Goal: Task Accomplishment & Management: Manage account settings

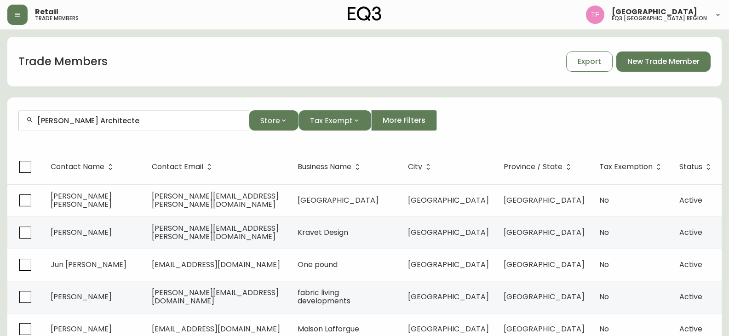
click at [120, 122] on input "[PERSON_NAME] Architecte" at bounding box center [139, 120] width 204 height 9
paste input "[PERSON_NAME]"
click at [128, 123] on input "[PERSON_NAME]" at bounding box center [139, 120] width 204 height 9
paste input "[PERSON_NAME]"
click at [75, 121] on input "[PERSON_NAME]" at bounding box center [139, 120] width 204 height 9
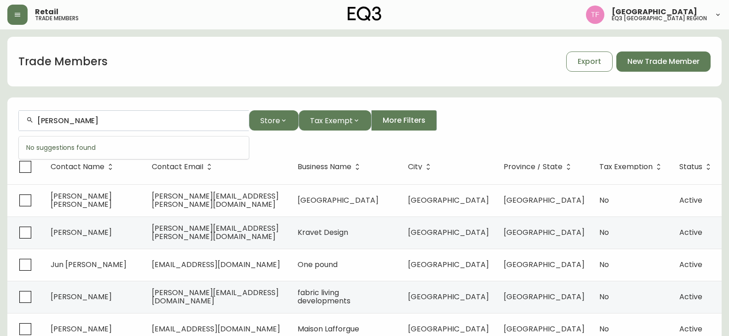
paste input "[PERSON_NAME]"
click at [104, 122] on input "[PERSON_NAME]" at bounding box center [139, 120] width 204 height 9
paste input "[PERSON_NAME]"
click at [88, 127] on div "[PERSON_NAME]" at bounding box center [134, 120] width 230 height 21
paste input "[PERSON_NAME]"
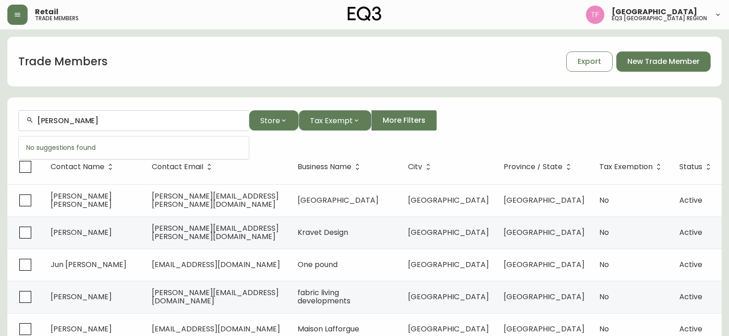
click at [96, 124] on input "[PERSON_NAME]" at bounding box center [139, 120] width 204 height 9
paste input "[PERSON_NAME]"
click at [100, 116] on input "[PERSON_NAME]" at bounding box center [139, 120] width 204 height 9
paste input "[PERSON_NAME]"
click at [99, 120] on input "[PERSON_NAME]" at bounding box center [139, 120] width 204 height 9
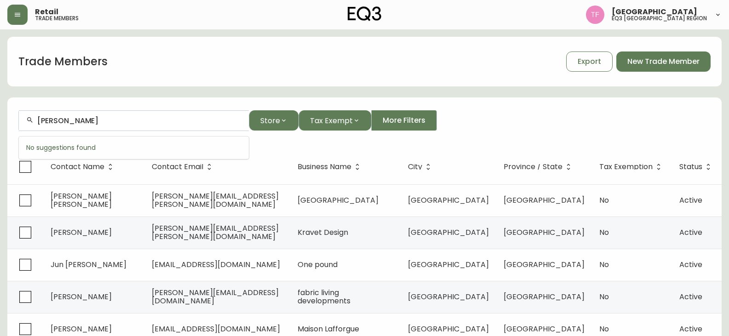
paste input "[PERSON_NAME]"
click at [101, 120] on input "[PERSON_NAME]" at bounding box center [139, 120] width 204 height 9
paste input "[PERSON_NAME]"
click at [119, 124] on input "[PERSON_NAME]" at bounding box center [139, 120] width 204 height 9
paste input "[PERSON_NAME]"
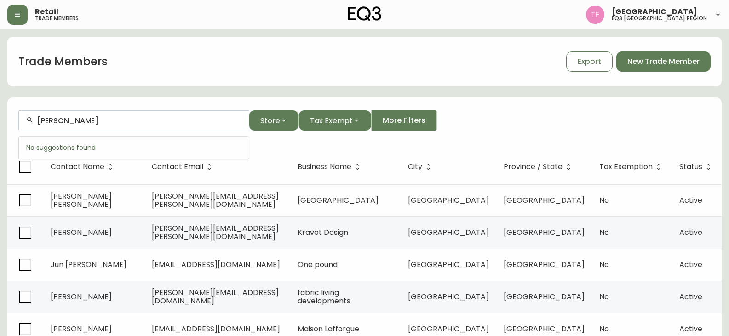
click at [113, 120] on input "[PERSON_NAME]" at bounding box center [139, 120] width 204 height 9
paste input "[PERSON_NAME]"
click at [116, 127] on div "[PERSON_NAME]" at bounding box center [134, 120] width 230 height 21
paste input "[PERSON_NAME]"
click at [118, 122] on input "[PERSON_NAME]" at bounding box center [139, 120] width 204 height 9
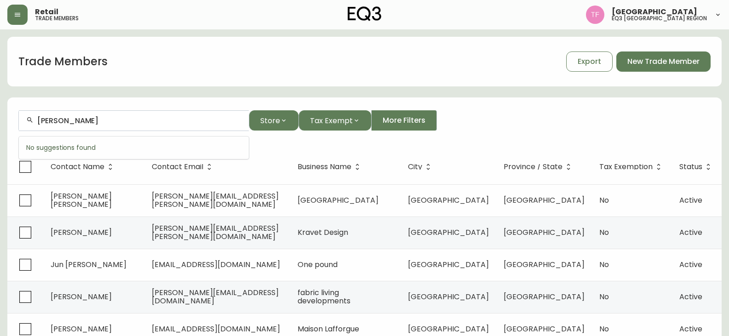
paste input "[PERSON_NAME]"
click at [126, 123] on input "[PERSON_NAME]" at bounding box center [139, 120] width 204 height 9
paste input "LAUNCH YOUR SPACE"
click at [133, 122] on input "LAUNCH YOUR SPACE" at bounding box center [139, 120] width 204 height 9
paste input "[PERSON_NAME]"
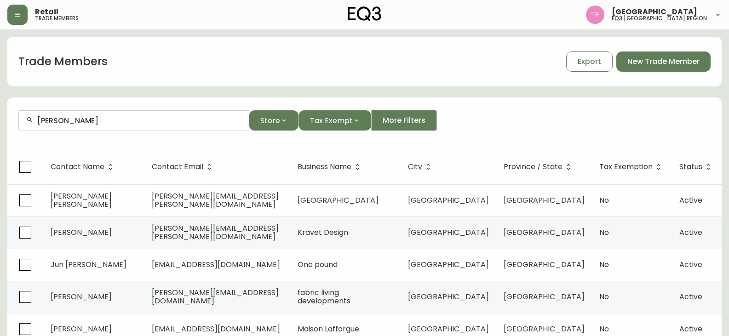
click at [123, 126] on div "[PERSON_NAME]" at bounding box center [134, 120] width 230 height 21
paste input "[PERSON_NAME]"
click at [123, 122] on input "[PERSON_NAME]" at bounding box center [139, 120] width 204 height 9
click at [86, 165] on li "[PERSON_NAME]" at bounding box center [134, 170] width 230 height 16
type input "[PERSON_NAME]"
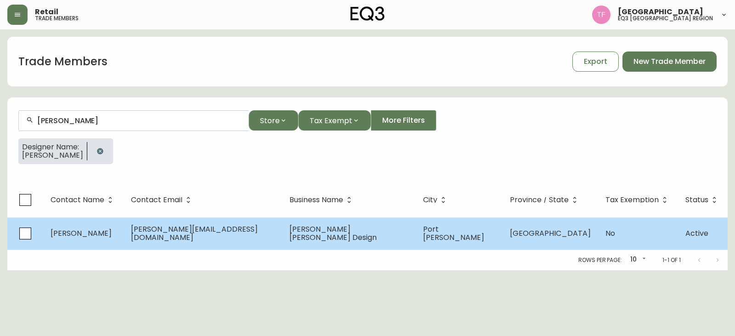
click at [282, 217] on td "[PERSON_NAME][EMAIL_ADDRESS][DOMAIN_NAME]" at bounding box center [203, 233] width 159 height 32
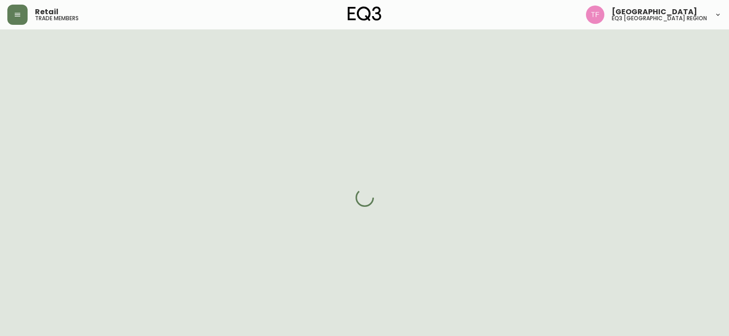
select select "BC"
select select "CA"
select select "CA_EN"
select select "Social Media"
select select "Other"
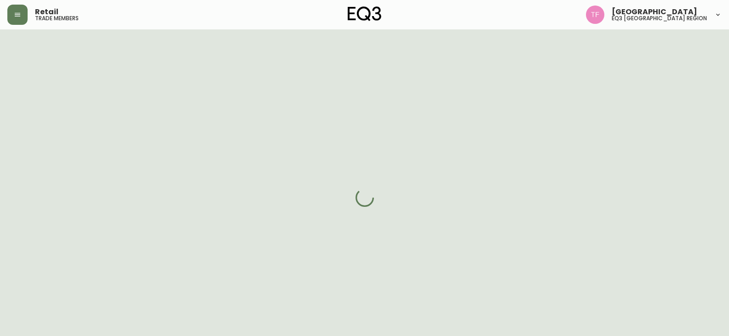
select select "cjw10z96p001r6gs00juufhhe"
select select "false"
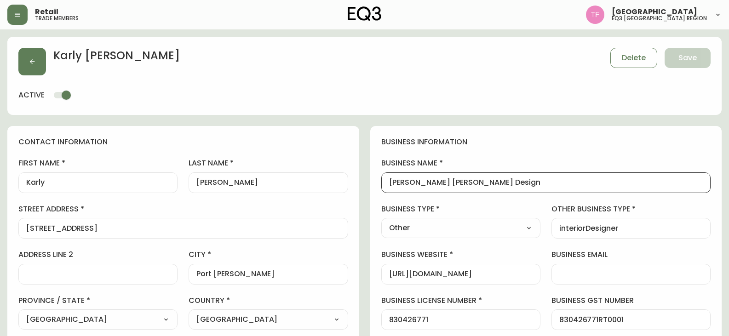
drag, startPoint x: 464, startPoint y: 184, endPoint x: 384, endPoint y: 182, distance: 79.6
click at [384, 182] on div "[PERSON_NAME] [PERSON_NAME] Design" at bounding box center [546, 182] width 330 height 21
click at [45, 63] on button "button" at bounding box center [32, 62] width 28 height 28
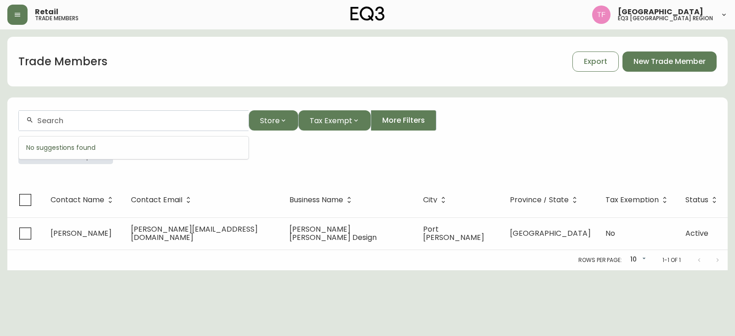
paste input "[PERSON_NAME]"
click at [99, 177] on form "[PERSON_NAME] Store Tax Exempt More Filters Designer Name: [PERSON_NAME]" at bounding box center [367, 140] width 721 height 83
click at [101, 154] on icon "button" at bounding box center [100, 151] width 7 height 7
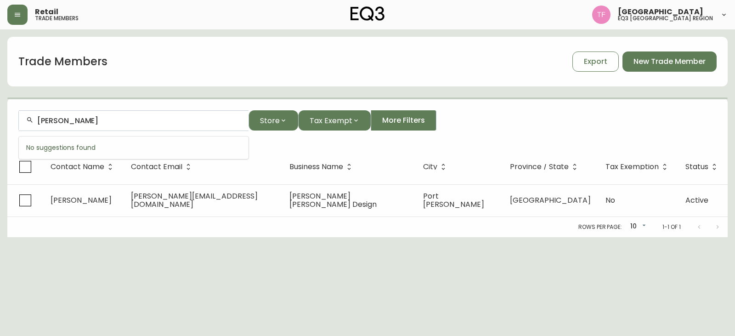
click at [115, 122] on input "[PERSON_NAME]" at bounding box center [139, 120] width 204 height 9
click at [136, 122] on input "[PERSON_NAME]" at bounding box center [139, 120] width 204 height 9
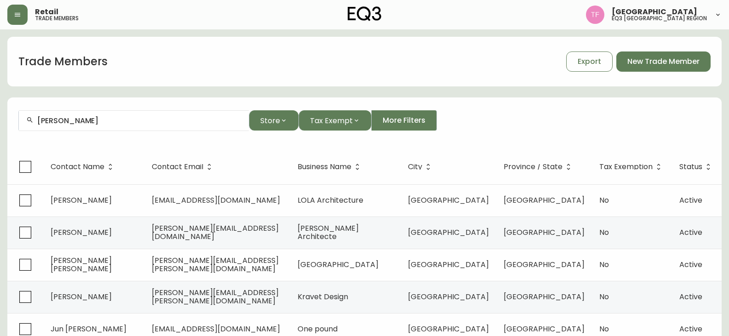
click at [89, 117] on input "[PERSON_NAME]" at bounding box center [139, 120] width 204 height 9
paste input "[PERSON_NAME]"
drag, startPoint x: 146, startPoint y: 124, endPoint x: 101, endPoint y: 120, distance: 45.2
click at [101, 120] on input "[PERSON_NAME]" at bounding box center [139, 120] width 204 height 9
click at [142, 124] on input "[PERSON_NAME]" at bounding box center [139, 120] width 204 height 9
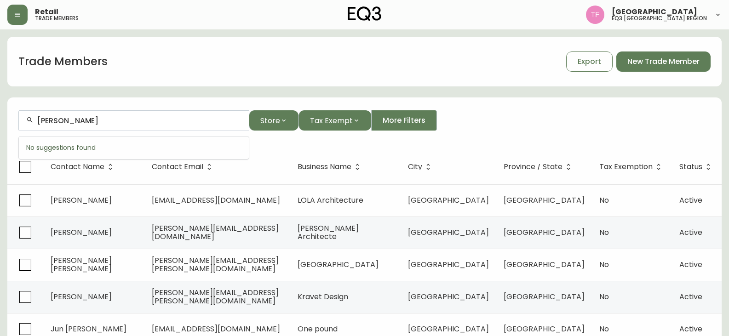
paste input "[PERSON_NAME]"
click at [129, 120] on input "[PERSON_NAME]" at bounding box center [139, 120] width 204 height 9
paste input "[PERSON_NAME]"
click at [111, 120] on input "[PERSON_NAME]" at bounding box center [139, 120] width 204 height 9
paste input "[PERSON_NAME]"
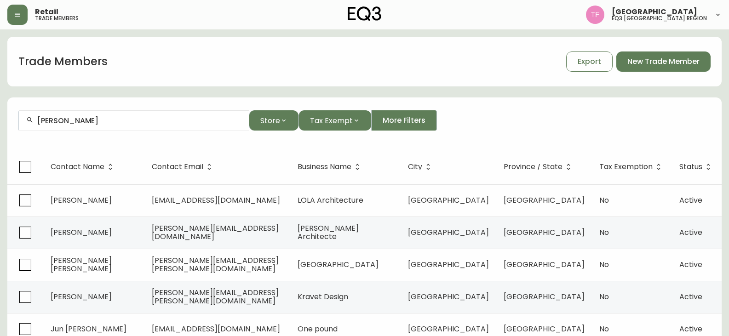
click at [99, 120] on input "[PERSON_NAME]" at bounding box center [139, 120] width 204 height 9
paste input "[PERSON_NAME]"
click at [97, 120] on input "[PERSON_NAME]" at bounding box center [139, 120] width 204 height 9
paste input "[PERSON_NAME]"
click at [148, 123] on input "[PERSON_NAME]" at bounding box center [139, 120] width 204 height 9
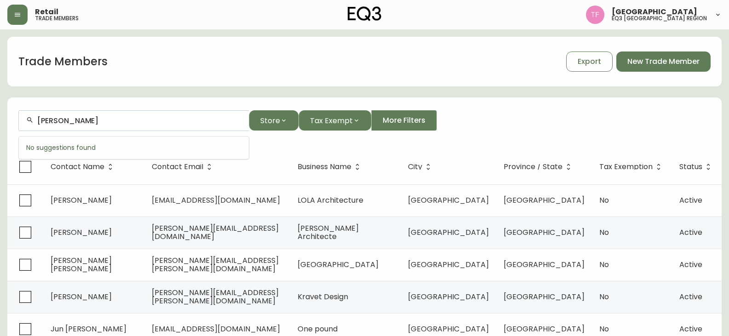
paste input "[PERSON_NAME]"
click at [98, 123] on input "[PERSON_NAME]" at bounding box center [139, 120] width 204 height 9
paste input "[PERSON_NAME]"
click at [114, 119] on input "[PERSON_NAME]" at bounding box center [139, 120] width 204 height 9
paste input "PMA ARCHITECTES"
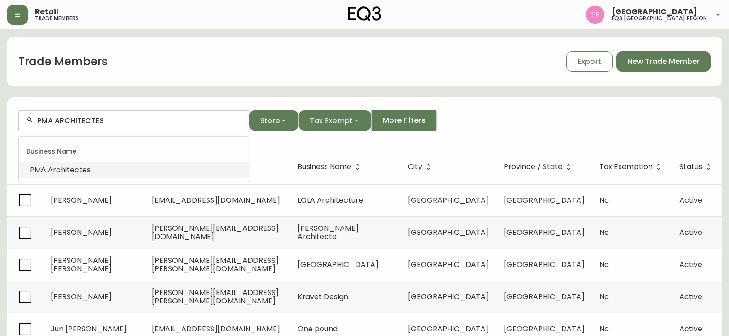
click at [90, 121] on input "PMA ARCHITECTES" at bounding box center [139, 120] width 204 height 9
paste input "[PERSON_NAME] DESIGN"
click at [124, 120] on input "[PERSON_NAME] DESIGN" at bounding box center [139, 120] width 204 height 9
paste input "[PERSON_NAME]"
click at [116, 123] on input "[PERSON_NAME]" at bounding box center [139, 120] width 204 height 9
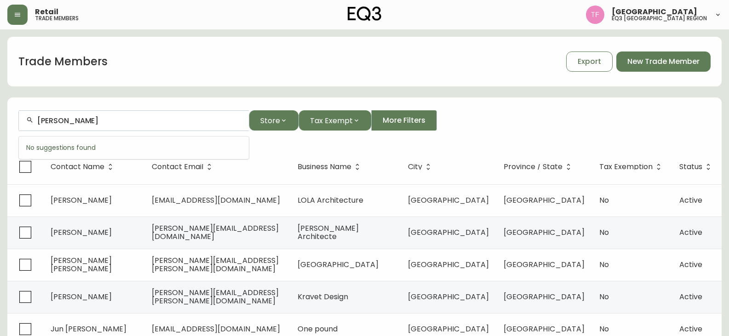
paste input "[PERSON_NAME]"
click at [114, 117] on input "[PERSON_NAME]" at bounding box center [139, 120] width 204 height 9
paste input "[PERSON_NAME]"
click at [128, 129] on div "[PERSON_NAME]" at bounding box center [134, 120] width 230 height 21
paste input "[PERSON_NAME]"
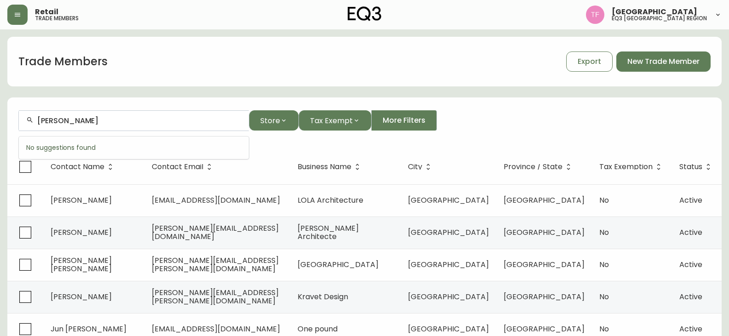
click at [113, 121] on input "[PERSON_NAME]" at bounding box center [139, 120] width 204 height 9
paste input "[PERSON_NAME]"
click at [104, 125] on input "[PERSON_NAME]" at bounding box center [139, 120] width 204 height 9
paste input "[PERSON_NAME]"
click at [84, 118] on input "[PERSON_NAME]" at bounding box center [139, 120] width 204 height 9
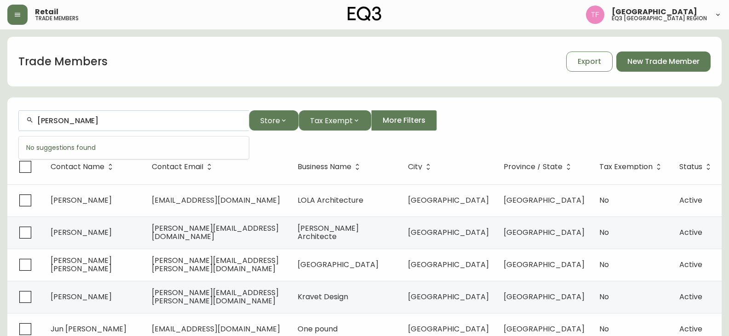
paste input "[PERSON_NAME]"
click at [121, 118] on input "[PERSON_NAME]" at bounding box center [139, 120] width 204 height 9
paste input "[PERSON_NAME]"
click at [114, 122] on input "[PERSON_NAME]" at bounding box center [139, 120] width 204 height 9
paste input "[PERSON_NAME]"
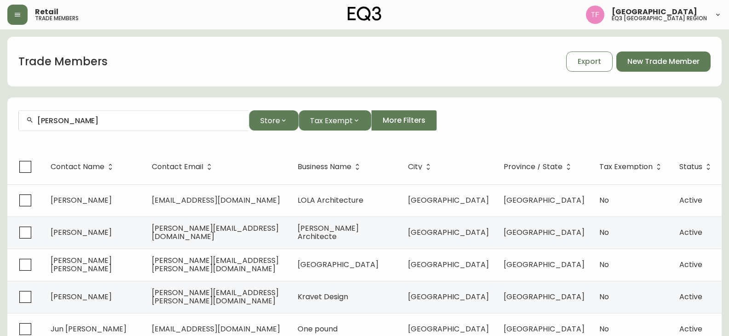
drag, startPoint x: 101, startPoint y: 126, endPoint x: 105, endPoint y: 120, distance: 7.2
click at [101, 126] on div "[PERSON_NAME]" at bounding box center [134, 120] width 230 height 21
paste input "[PERSON_NAME]"
click at [135, 123] on input "[PERSON_NAME]" at bounding box center [139, 120] width 204 height 9
paste input "[PERSON_NAME] BL"
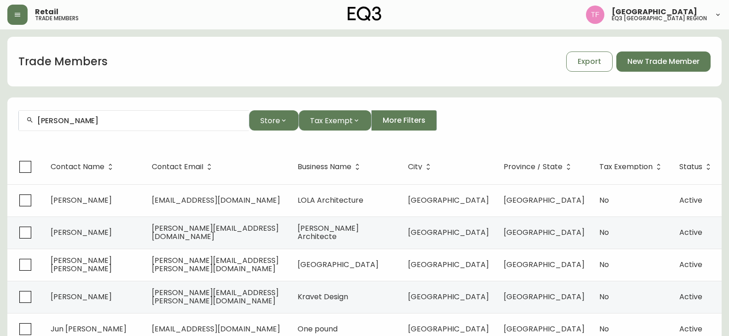
click at [98, 121] on input "[PERSON_NAME]" at bounding box center [139, 120] width 204 height 9
paste input "[PERSON_NAME]"
click at [120, 123] on input "[PERSON_NAME]" at bounding box center [139, 120] width 204 height 9
paste input "[PERSON_NAME]"
click at [86, 118] on input "[PERSON_NAME]" at bounding box center [139, 120] width 204 height 9
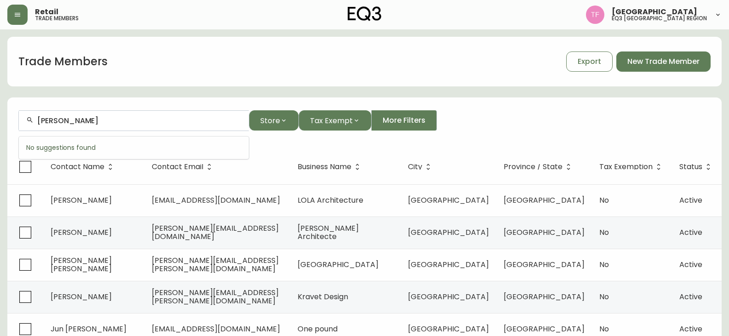
paste input "[PERSON_NAME]"
click at [81, 127] on div "[PERSON_NAME]" at bounding box center [134, 120] width 230 height 21
paste input "[PERSON_NAME]"
click at [127, 125] on div "[PERSON_NAME]" at bounding box center [134, 120] width 230 height 21
click at [140, 120] on input "[PERSON_NAME]" at bounding box center [139, 120] width 204 height 9
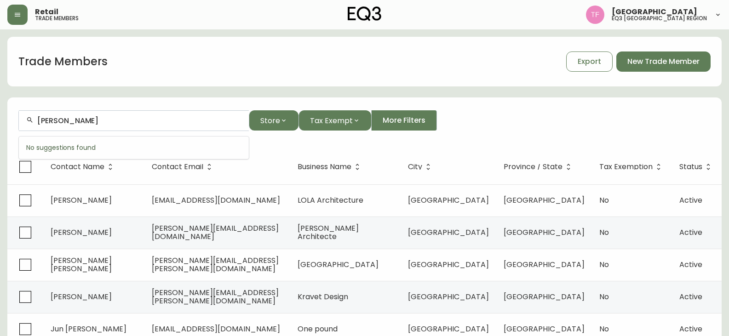
drag, startPoint x: 142, startPoint y: 120, endPoint x: 90, endPoint y: 120, distance: 51.5
click at [90, 120] on input "[PERSON_NAME]" at bounding box center [139, 120] width 204 height 9
drag, startPoint x: 124, startPoint y: 124, endPoint x: 31, endPoint y: 123, distance: 93.3
click at [31, 123] on div "[PERSON_NAME]" at bounding box center [134, 120] width 230 height 21
paste input "[PERSON_NAME]"
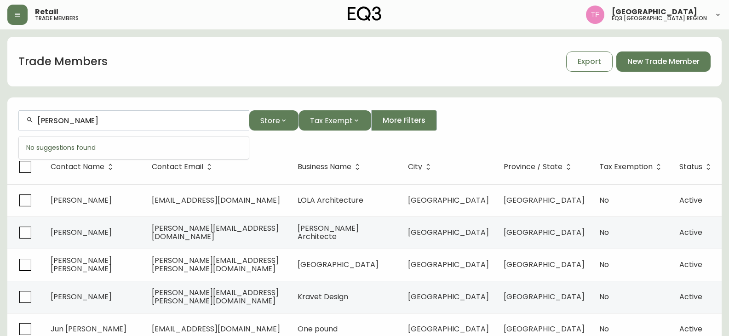
click at [81, 118] on input "[PERSON_NAME]" at bounding box center [139, 120] width 204 height 9
paste input "[PERSON_NAME]"
click at [110, 122] on input "[PERSON_NAME]" at bounding box center [139, 120] width 204 height 9
paste input "[PERSON_NAME]"
click at [109, 120] on input "[PERSON_NAME]" at bounding box center [139, 120] width 204 height 9
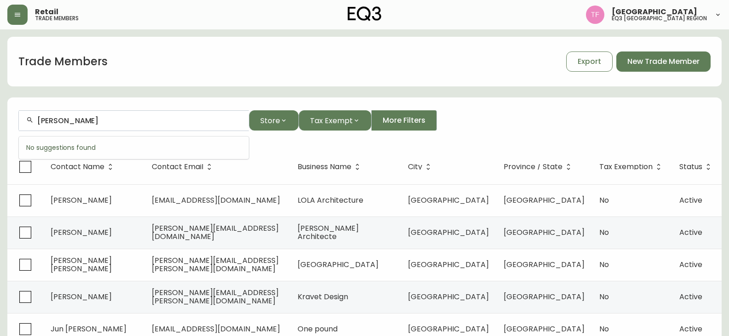
paste input "[PERSON_NAME]"
click at [115, 121] on input "[PERSON_NAME]" at bounding box center [139, 120] width 204 height 9
paste input "[PERSON_NAME]"
click at [82, 119] on input "[PERSON_NAME]" at bounding box center [139, 120] width 204 height 9
paste input "[PERSON_NAME]"
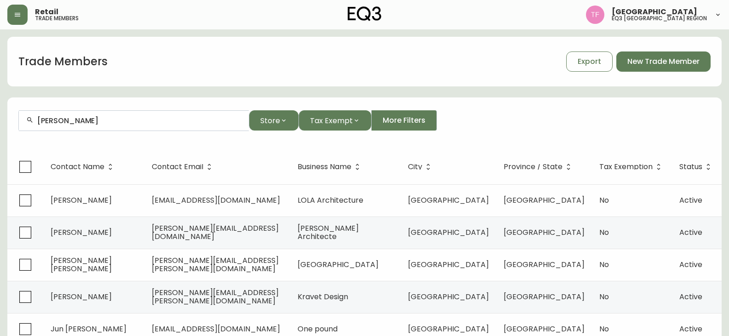
click at [93, 120] on input "[PERSON_NAME]" at bounding box center [139, 120] width 204 height 9
paste input "Intérieurs [PERSON_NAME]"
click at [97, 168] on li "Interieurs [PERSON_NAME]" at bounding box center [134, 170] width 230 height 16
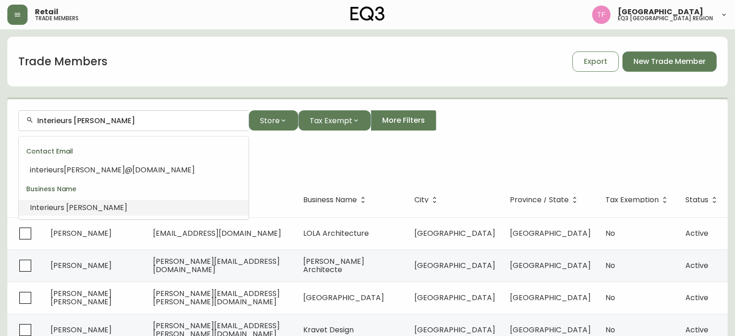
drag, startPoint x: 109, startPoint y: 119, endPoint x: 23, endPoint y: 119, distance: 86.0
click at [23, 119] on div "Interieurs [PERSON_NAME]" at bounding box center [134, 120] width 230 height 21
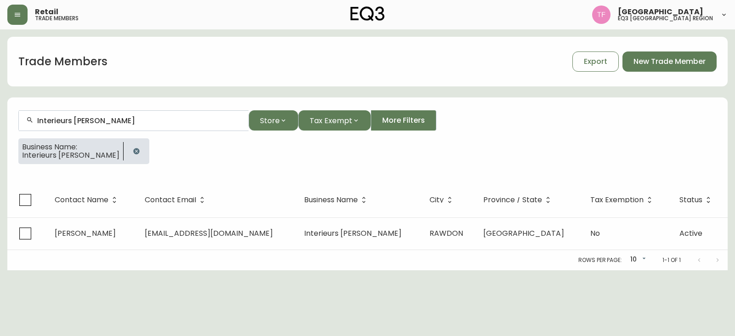
click at [127, 148] on button "button" at bounding box center [136, 151] width 18 height 18
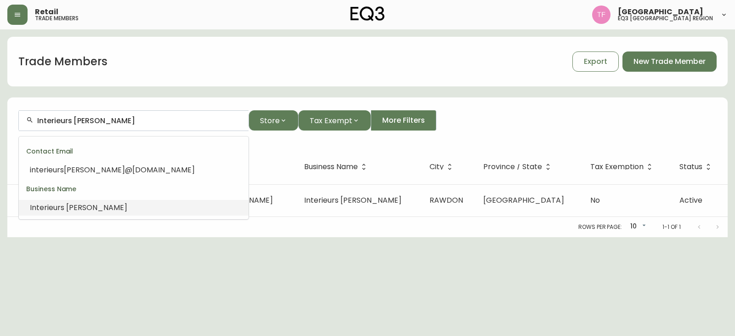
click at [120, 122] on input "Interieurs [PERSON_NAME]" at bounding box center [139, 120] width 204 height 9
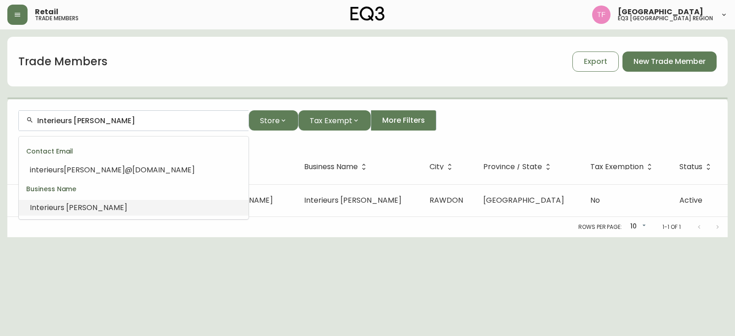
click at [120, 122] on input "Interieurs [PERSON_NAME]" at bounding box center [139, 120] width 204 height 9
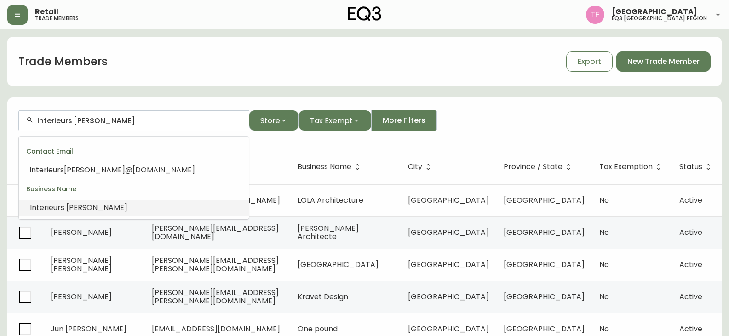
paste input "TENDANCE DECOR [PERSON_NAME] CO"
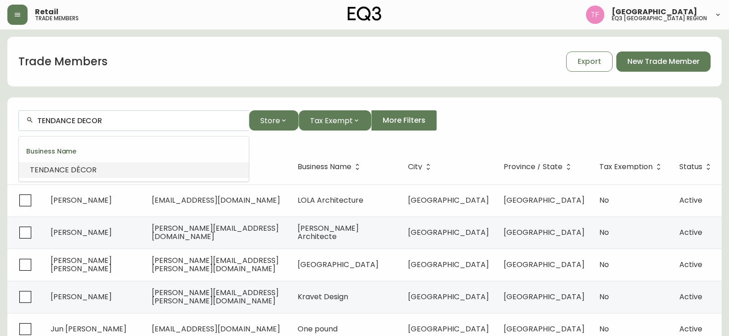
click at [129, 170] on li "TENDANCE DÉCOR" at bounding box center [134, 170] width 230 height 16
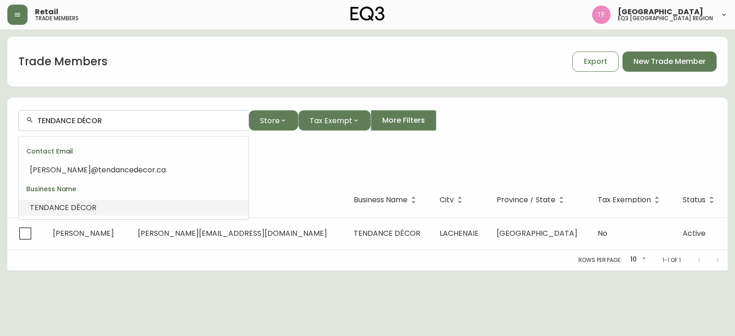
click at [91, 121] on input "TENDANCE DÉCOR" at bounding box center [139, 120] width 204 height 9
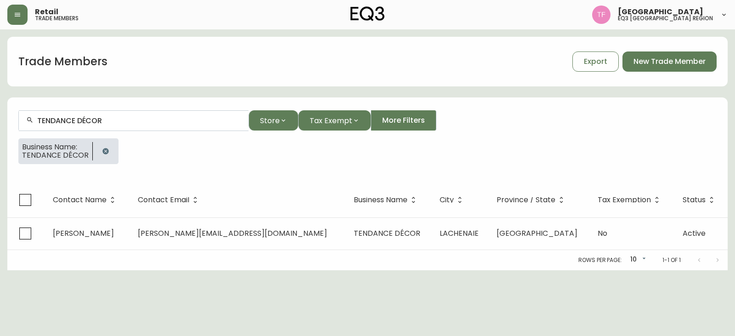
click at [104, 154] on icon "button" at bounding box center [106, 151] width 6 height 6
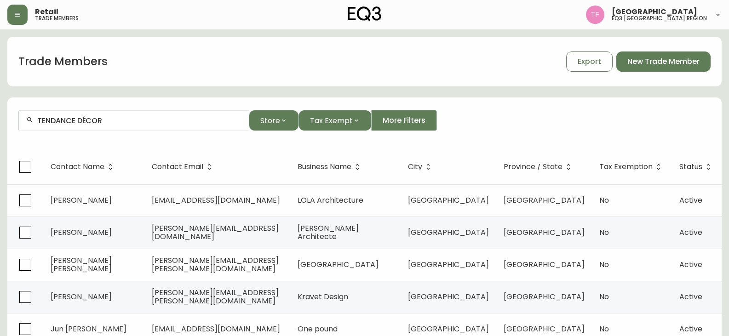
click at [87, 123] on input "TENDANCE DÉCOR" at bounding box center [139, 120] width 204 height 9
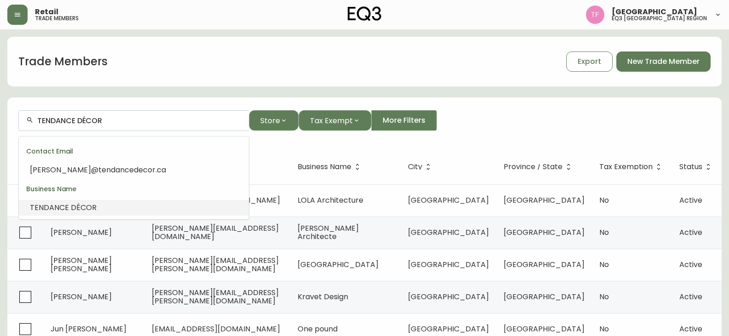
drag, startPoint x: 99, startPoint y: 121, endPoint x: 91, endPoint y: 120, distance: 8.4
click at [91, 120] on input "TENDANCE DÉCOR" at bounding box center [139, 120] width 204 height 9
paste input "[PERSON_NAME]"
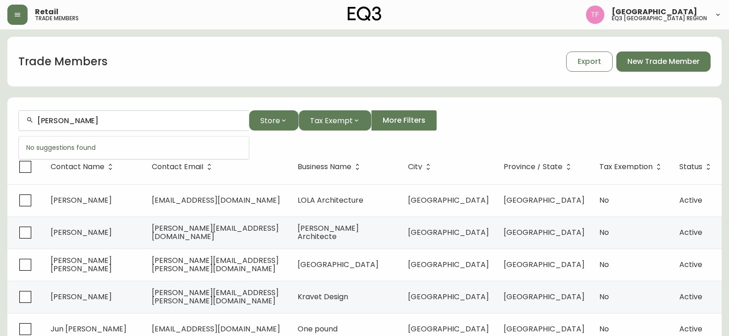
click at [105, 123] on input "[PERSON_NAME]" at bounding box center [139, 120] width 204 height 9
paste input "[PERSON_NAME]"
click at [95, 120] on input "[PERSON_NAME]" at bounding box center [139, 120] width 204 height 9
paste input "[PERSON_NAME]"
click at [86, 117] on input "[PERSON_NAME]" at bounding box center [139, 120] width 204 height 9
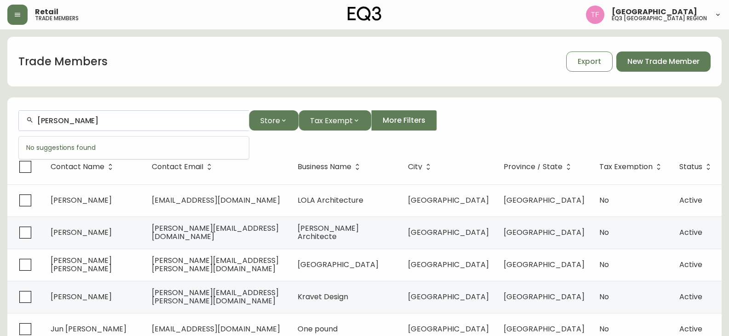
paste input "[PERSON_NAME]"
click at [94, 122] on input "[PERSON_NAME]" at bounding box center [139, 120] width 204 height 9
paste input "[PERSON_NAME]"
click at [96, 119] on input "[PERSON_NAME]" at bounding box center [139, 120] width 204 height 9
paste input "[PERSON_NAME]"
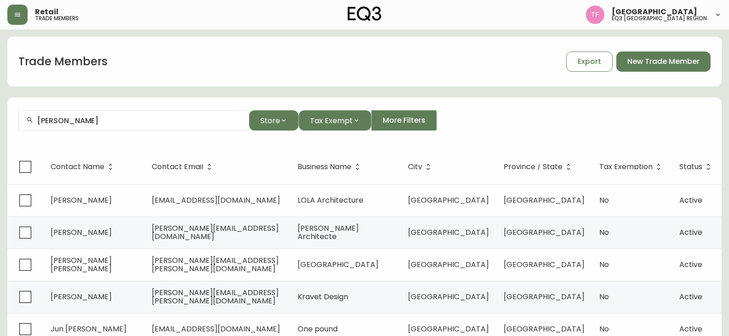
click at [111, 118] on input "[PERSON_NAME]" at bounding box center [139, 120] width 204 height 9
paste input "[PERSON_NAME]"
click at [100, 122] on input "[PERSON_NAME]" at bounding box center [139, 120] width 204 height 9
paste input "[PERSON_NAME]"
click at [76, 121] on input "[PERSON_NAME]" at bounding box center [139, 120] width 204 height 9
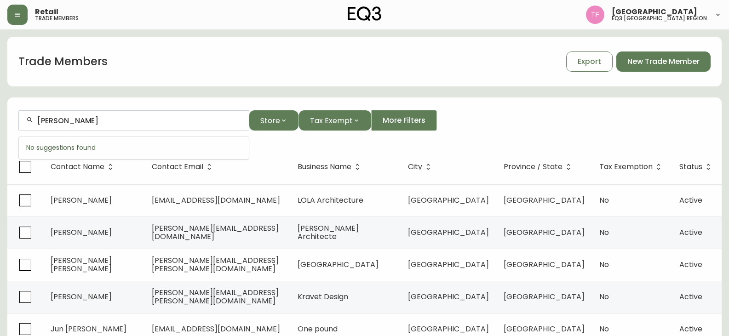
paste input "[PERSON_NAME]"
click at [142, 123] on input "[PERSON_NAME]" at bounding box center [139, 120] width 204 height 9
paste input "[PERSON_NAME]"
click at [124, 126] on div "[PERSON_NAME]" at bounding box center [134, 120] width 230 height 21
drag, startPoint x: 124, startPoint y: 125, endPoint x: 113, endPoint y: 121, distance: 11.8
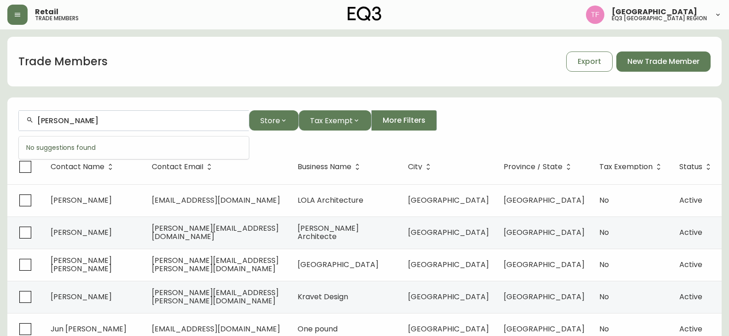
paste input "[PERSON_NAME]"
click at [100, 120] on input "[PERSON_NAME]" at bounding box center [139, 120] width 204 height 9
paste input "[PERSON_NAME]"
click at [108, 172] on li "[PERSON_NAME]" at bounding box center [134, 170] width 230 height 16
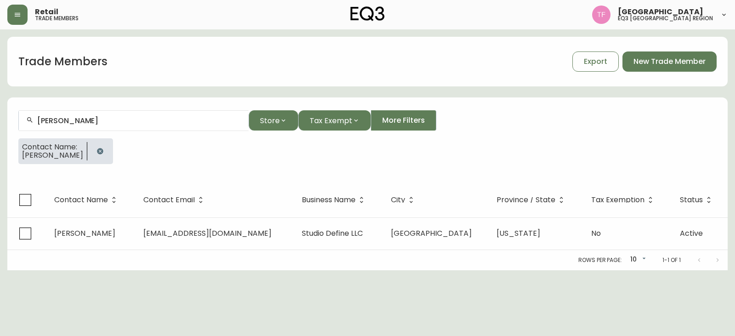
click at [91, 152] on button "button" at bounding box center [100, 151] width 18 height 18
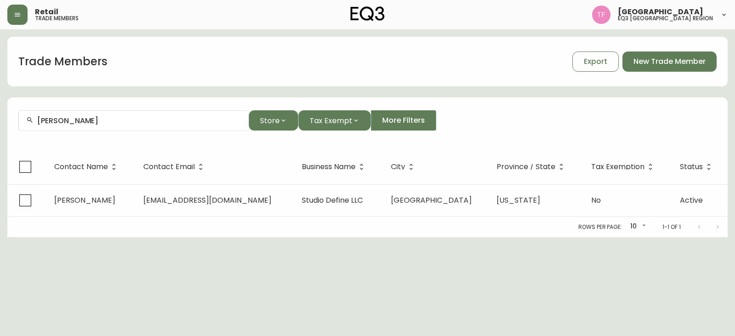
click at [108, 118] on input "[PERSON_NAME]" at bounding box center [139, 120] width 204 height 9
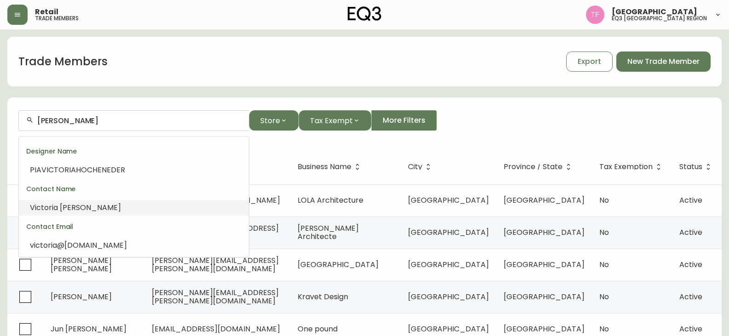
paste input "[PERSON_NAME] ARCHITECT"
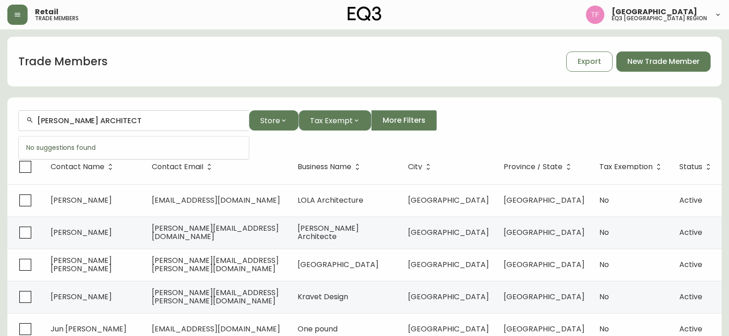
click at [140, 121] on input "[PERSON_NAME] ARCHITECT" at bounding box center [139, 120] width 204 height 9
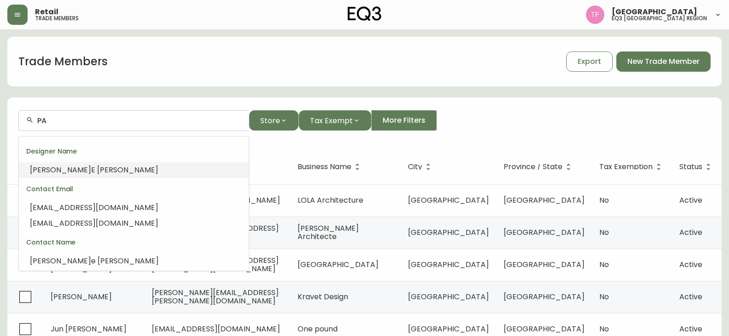
type input "P"
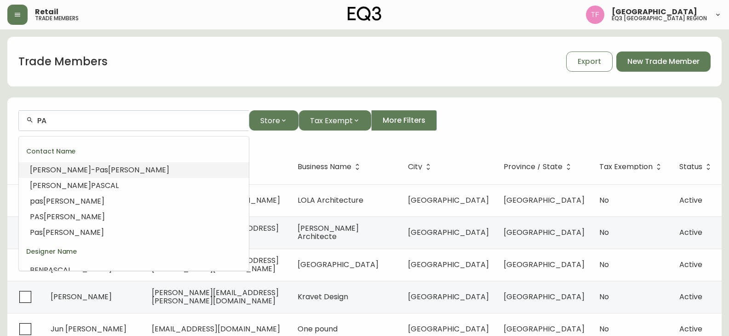
type input "P"
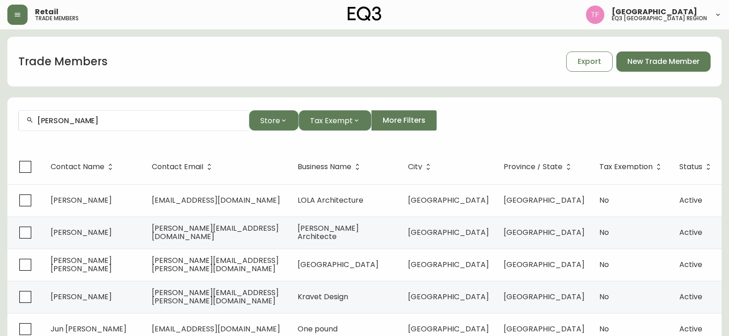
click at [89, 122] on input "[PERSON_NAME]" at bounding box center [139, 120] width 204 height 9
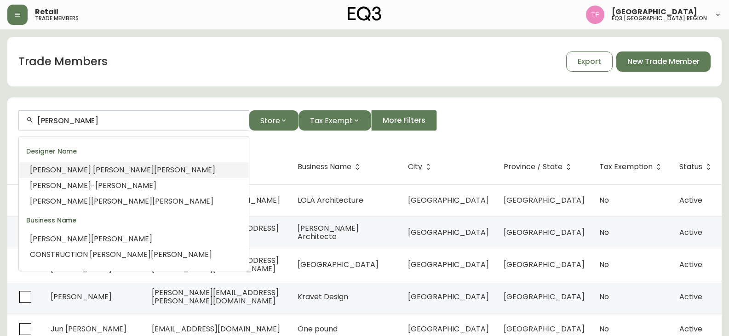
paste input "[PERSON_NAME]"
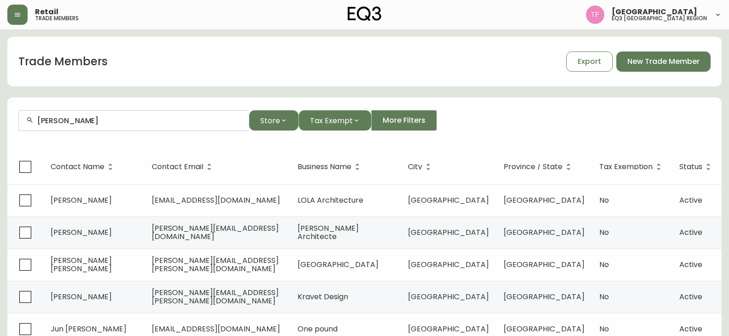
click at [116, 127] on div "[PERSON_NAME]" at bounding box center [134, 120] width 230 height 21
paste input "[PERSON_NAME]"
click at [84, 120] on input "[PERSON_NAME]" at bounding box center [139, 120] width 204 height 9
paste input "[PERSON_NAME]"
click at [82, 122] on input "[PERSON_NAME]" at bounding box center [139, 120] width 204 height 9
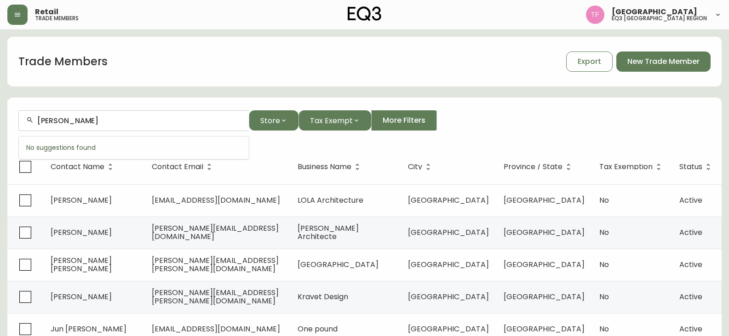
paste input "[PERSON_NAME]"
click at [145, 123] on input "[PERSON_NAME]" at bounding box center [139, 120] width 204 height 9
paste input "[PERSON_NAME]"
click at [171, 174] on li "[PERSON_NAME]" at bounding box center [134, 170] width 230 height 16
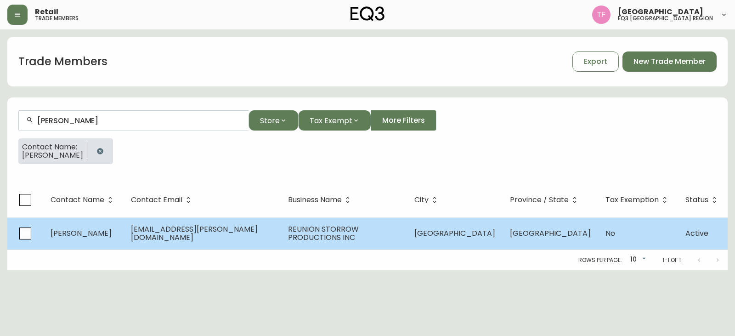
type input "[PERSON_NAME]"
click at [306, 231] on span "REUNION STORROW PRODUCTIONS INC" at bounding box center [323, 233] width 71 height 19
select select "QC"
select select "CA"
select select "CA_FR"
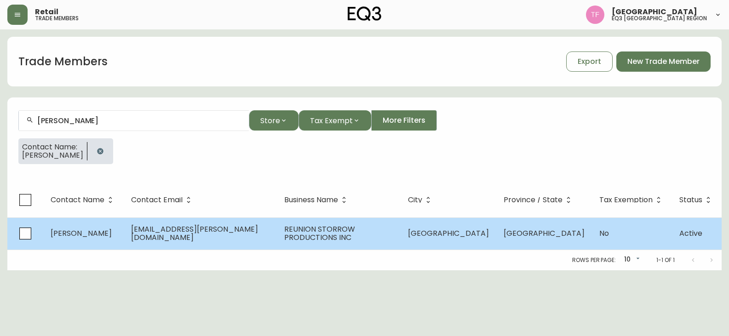
select select "Other"
select select "false"
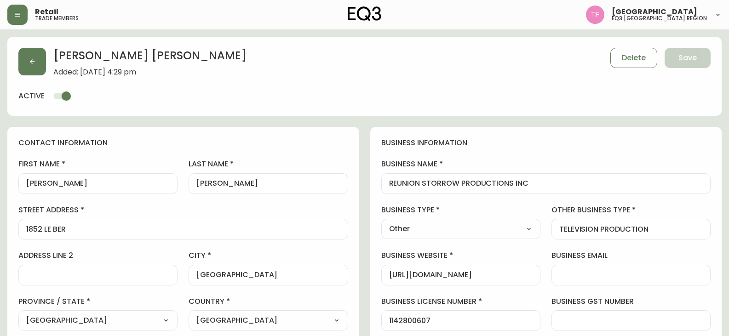
type input "EQ3 [GEOGRAPHIC_DATA] - [GEOGRAPHIC_DATA]"
select select "cjw10z96t00bn6gs0dfqi5bhz"
click at [439, 177] on div "REUNION STORROW PRODUCTIONS INC" at bounding box center [546, 183] width 330 height 21
click at [462, 184] on input "REUNION STORROW PRODUCTIONS INC" at bounding box center [546, 183] width 314 height 9
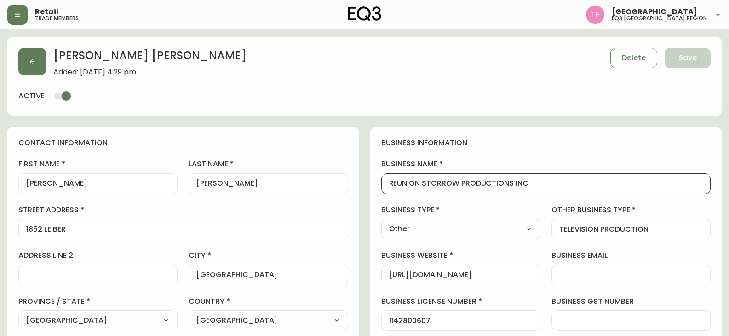
click at [462, 184] on input "REUNION STORROW PRODUCTIONS INC" at bounding box center [546, 183] width 314 height 9
click at [29, 56] on button "button" at bounding box center [32, 62] width 28 height 28
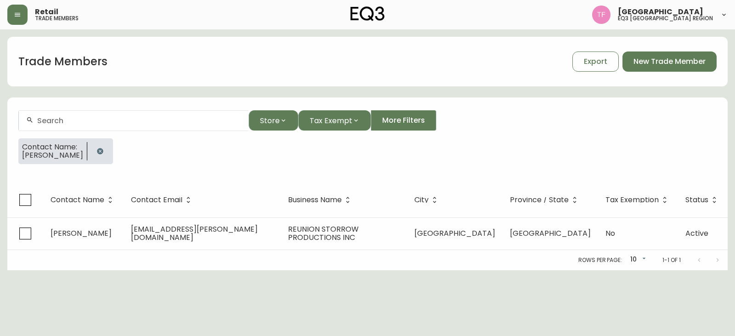
click at [109, 145] on button "button" at bounding box center [100, 151] width 18 height 18
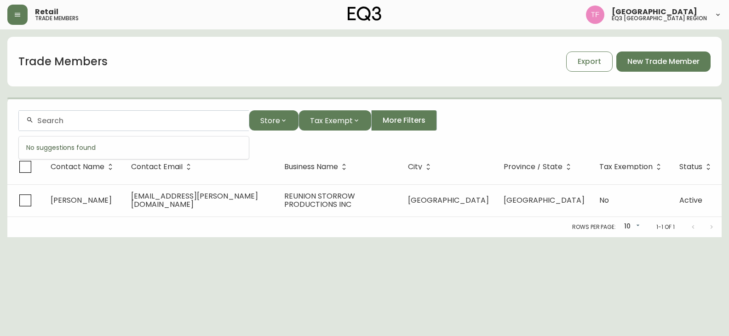
paste input "[PERSON_NAME]"
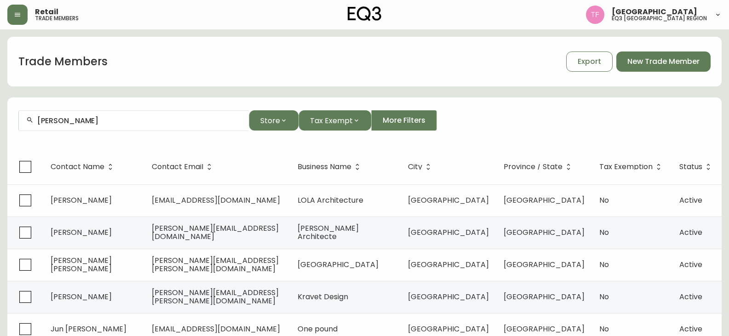
click at [117, 126] on div "[PERSON_NAME]" at bounding box center [134, 120] width 230 height 21
drag, startPoint x: 117, startPoint y: 125, endPoint x: 109, endPoint y: 120, distance: 9.6
paste input "[PERSON_NAME]"
click at [133, 177] on li "[PERSON_NAME]" at bounding box center [134, 170] width 230 height 16
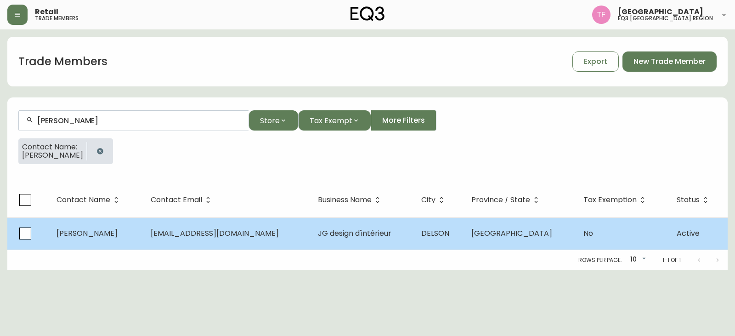
type input "[PERSON_NAME]"
click at [377, 233] on span "JG design d'intérieur" at bounding box center [355, 233] width 74 height 11
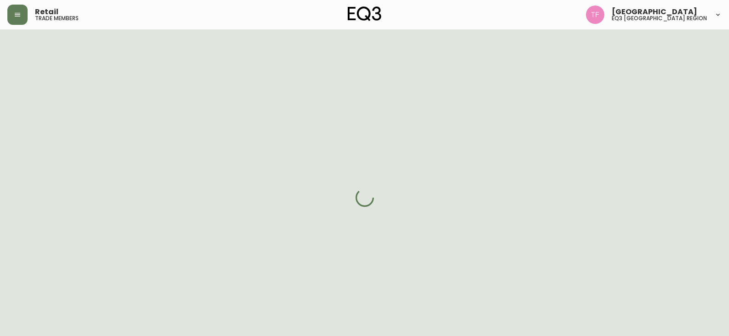
select select "QC"
select select "CA"
select select "CA_FR"
select select "Other"
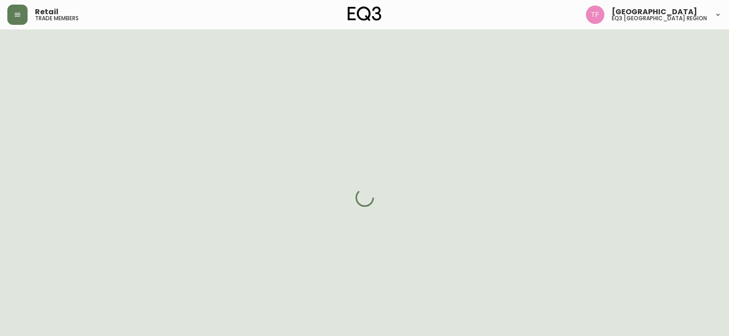
select select "cjw10z96u00fa6gs0941re9ze"
select select "false"
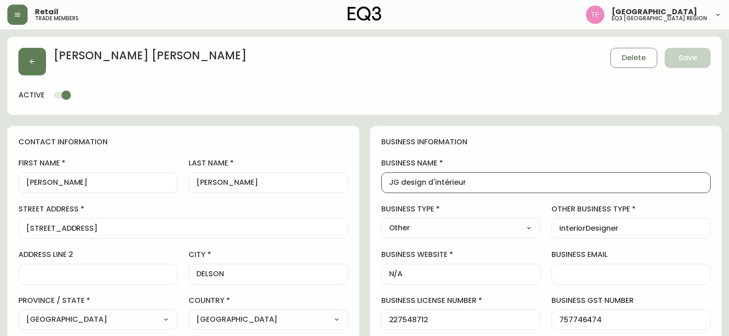
drag, startPoint x: 476, startPoint y: 182, endPoint x: 398, endPoint y: 187, distance: 78.7
drag, startPoint x: 439, startPoint y: 188, endPoint x: 417, endPoint y: 184, distance: 21.5
click at [417, 184] on input "JG design d'intérieur" at bounding box center [546, 182] width 314 height 9
click at [420, 182] on input "JG design d'intérieur" at bounding box center [546, 182] width 314 height 9
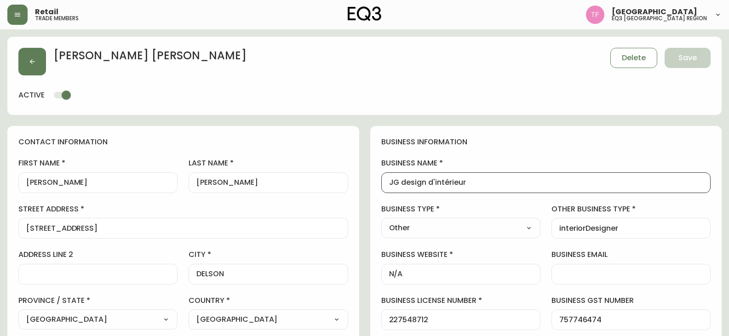
click at [420, 182] on input "JG design d'intérieur" at bounding box center [546, 182] width 314 height 9
click at [44, 68] on button "button" at bounding box center [32, 62] width 28 height 28
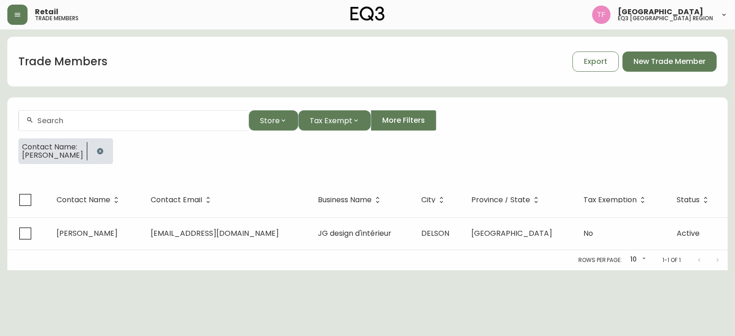
click at [109, 142] on button "button" at bounding box center [100, 151] width 18 height 18
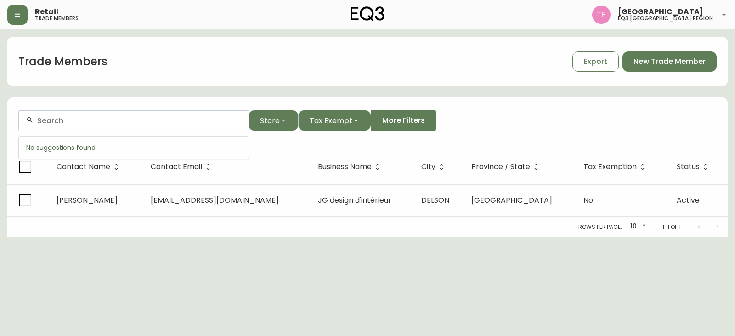
click at [119, 120] on input "text" at bounding box center [139, 120] width 204 height 9
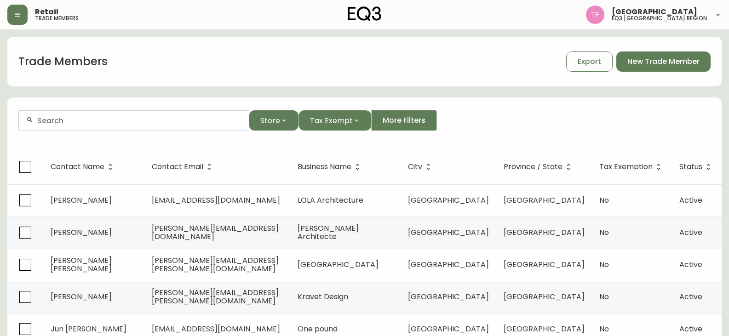
paste input "[PERSON_NAME]"
click at [109, 118] on input "[PERSON_NAME]" at bounding box center [139, 120] width 204 height 9
paste input "[PERSON_NAME] ARCHITECTE"
click at [121, 115] on div "[PERSON_NAME] ARCHITECTE" at bounding box center [134, 120] width 230 height 21
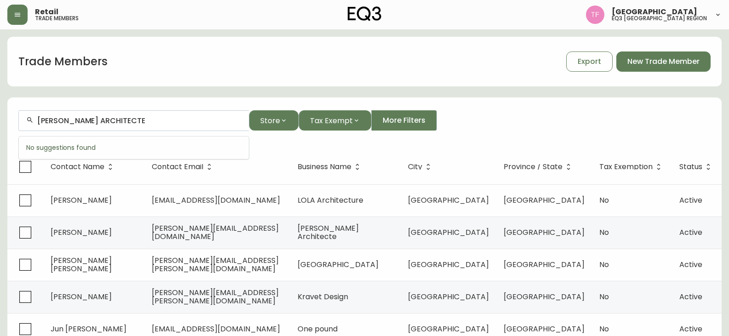
click at [115, 119] on input "[PERSON_NAME] ARCHITECTE" at bounding box center [139, 120] width 204 height 9
click at [85, 172] on li "[PERSON_NAME]" at bounding box center [134, 170] width 230 height 16
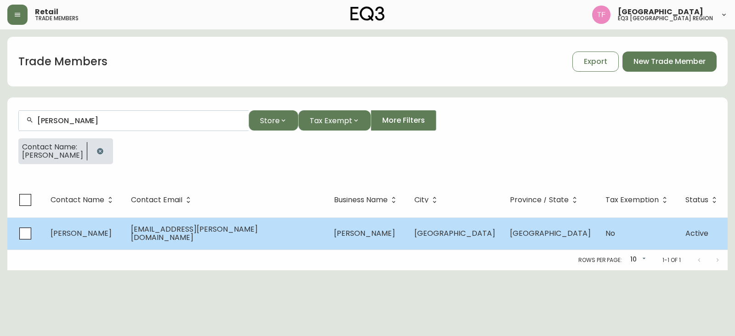
type input "[PERSON_NAME]"
click at [354, 238] on td "[PERSON_NAME]" at bounding box center [367, 233] width 80 height 32
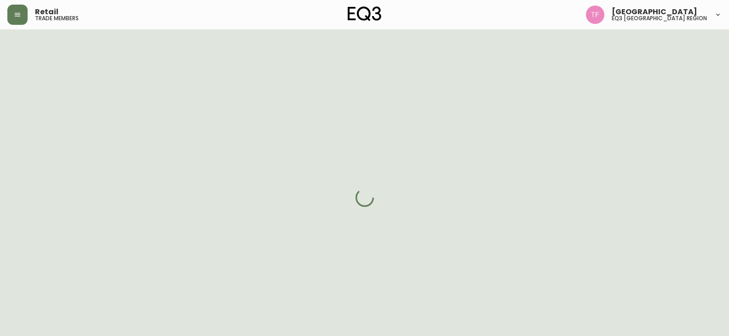
select select "QC"
select select "CA"
select select "CA_FR"
select select "Other"
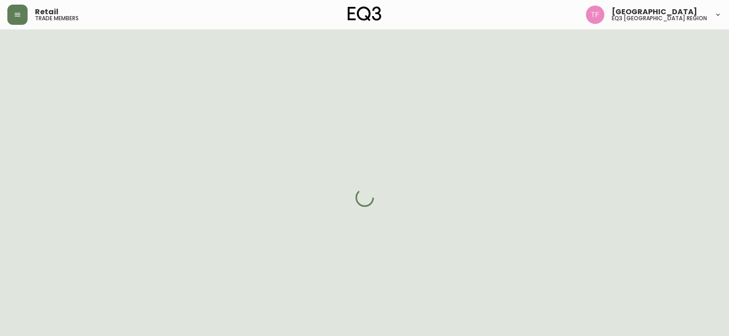
select select "cjw10z96t00cw6gs04aeyfqxf"
select select "false"
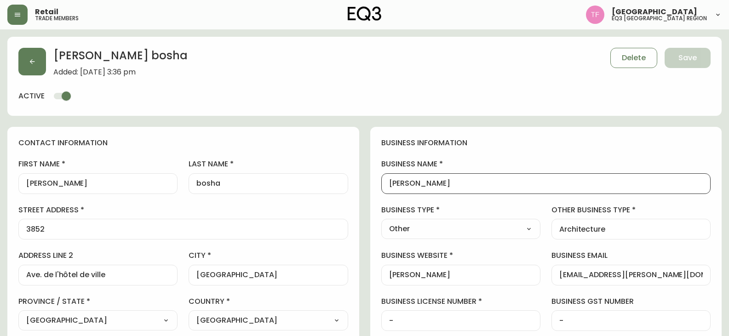
drag, startPoint x: 421, startPoint y: 181, endPoint x: 379, endPoint y: 181, distance: 41.8
click at [379, 181] on div "business information business name [PERSON_NAME] business type Other Select Int…" at bounding box center [546, 280] width 352 height 306
click at [36, 68] on button "button" at bounding box center [32, 62] width 28 height 28
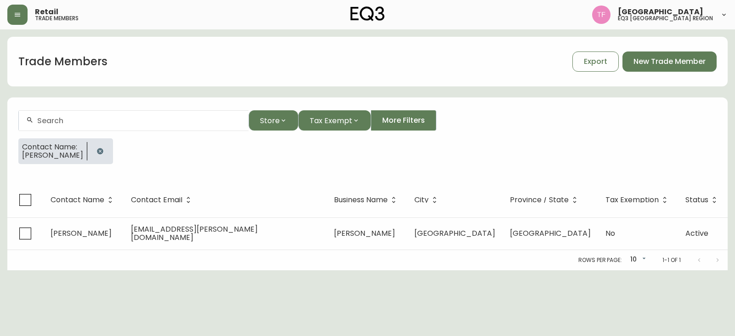
click at [100, 156] on button "button" at bounding box center [100, 151] width 18 height 18
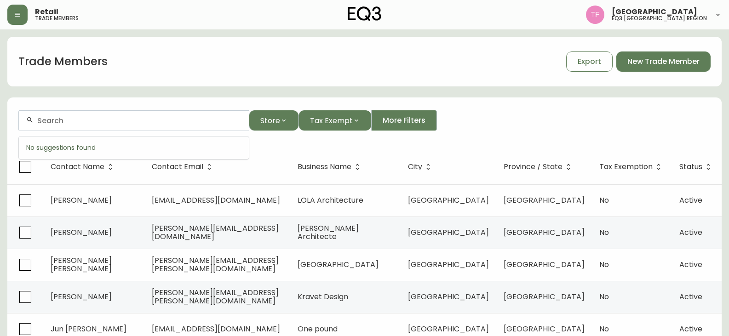
paste input "[PERSON_NAME]"
click at [102, 123] on input "[PERSON_NAME]" at bounding box center [139, 120] width 204 height 9
paste input "LIAH DEN BESTEN"
click at [88, 120] on input "LIAH DEN BESTEN" at bounding box center [139, 120] width 204 height 9
paste input "[PERSON_NAME]"
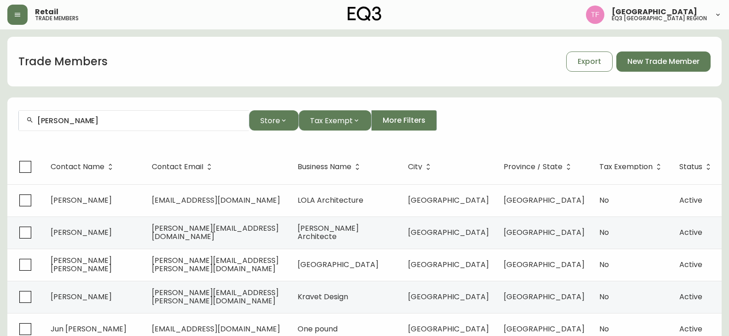
click at [79, 116] on div "[PERSON_NAME]" at bounding box center [134, 120] width 230 height 21
paste input "[PERSON_NAME]"
click at [67, 121] on input "[PERSON_NAME]" at bounding box center [139, 120] width 204 height 9
paste input "[PERSON_NAME] DESIGN"
click at [115, 128] on div "[PERSON_NAME] DESIGN" at bounding box center [134, 120] width 230 height 21
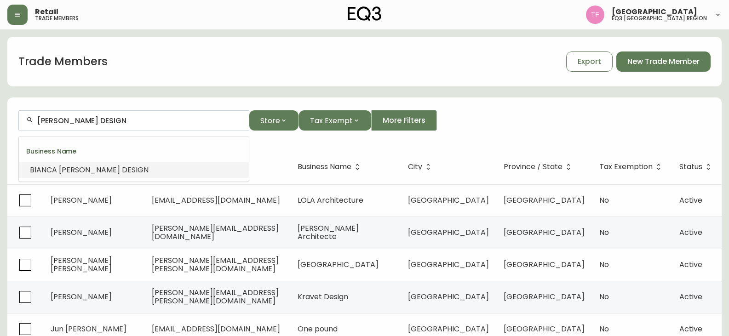
paste input "[PERSON_NAME]"
click at [123, 120] on input "[PERSON_NAME]" at bounding box center [139, 120] width 204 height 9
paste input "[PERSON_NAME]"
click at [81, 123] on input "[PERSON_NAME]" at bounding box center [139, 120] width 204 height 9
paste input "[PERSON_NAME]"
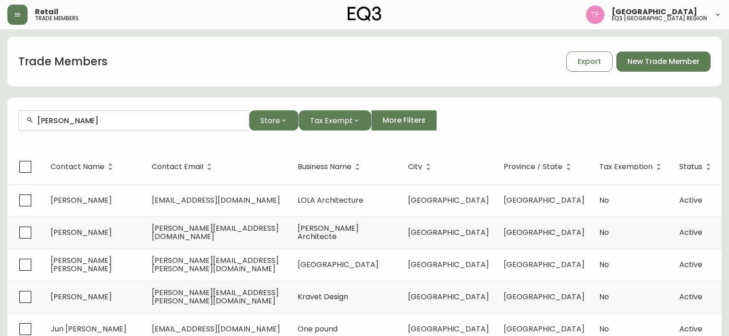
click at [99, 125] on div "[PERSON_NAME]" at bounding box center [134, 120] width 230 height 21
paste input "[PERSON_NAME]"
click at [115, 121] on input "[PERSON_NAME]" at bounding box center [139, 120] width 204 height 9
paste input "[PERSON_NAME] DESIGN"
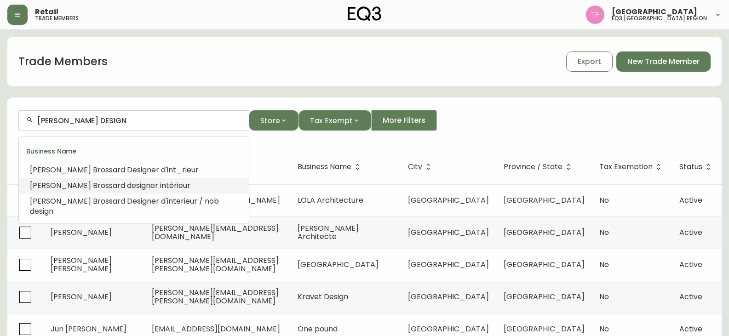
click at [190, 182] on li "[PERSON_NAME] design er intérieur" at bounding box center [134, 186] width 230 height 16
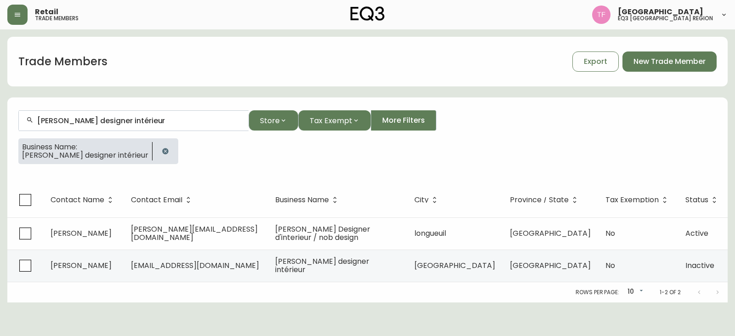
click at [160, 121] on input "[PERSON_NAME] designer intérieur" at bounding box center [139, 120] width 204 height 9
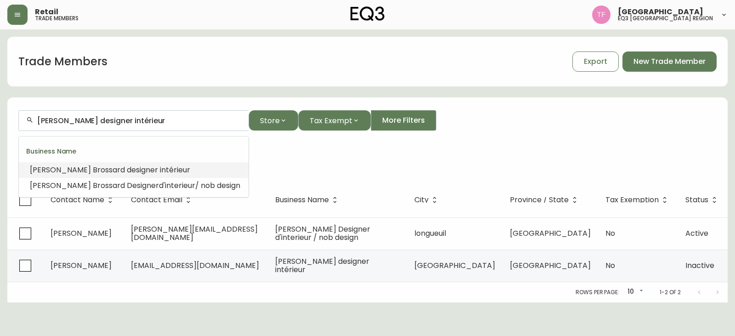
click at [160, 121] on input "[PERSON_NAME] designer intérieur" at bounding box center [139, 120] width 204 height 9
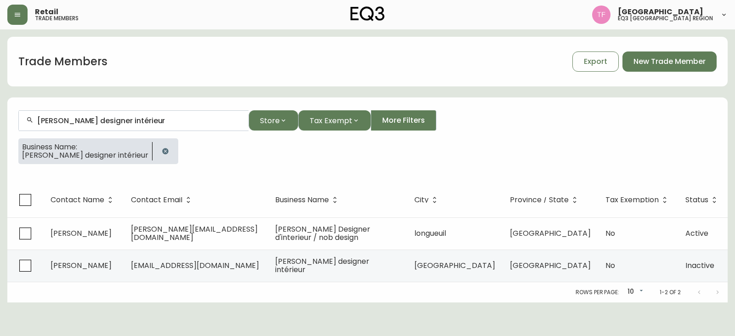
click at [185, 164] on div "Business Name: [PERSON_NAME] designer intérieur" at bounding box center [367, 154] width 699 height 33
click at [168, 151] on icon "button" at bounding box center [165, 151] width 6 height 6
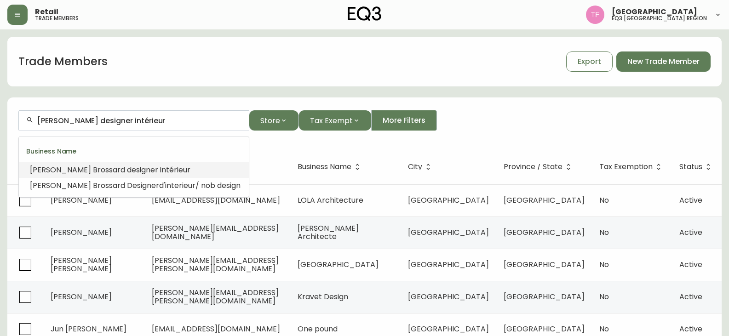
click at [153, 121] on input "[PERSON_NAME] designer intérieur" at bounding box center [139, 120] width 204 height 9
paste input "[PERSON_NAME]"
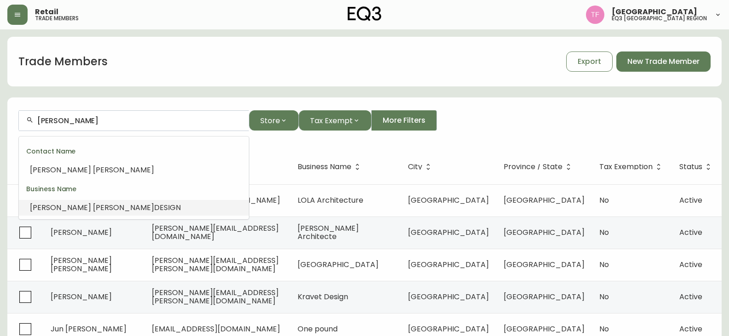
click at [124, 203] on li "[PERSON_NAME] DESIGN" at bounding box center [134, 208] width 230 height 16
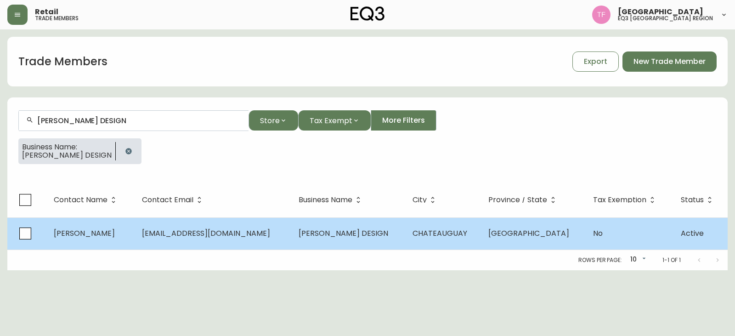
type input "[PERSON_NAME] DESIGN"
click at [413, 237] on td "CHATEAUGUAY" at bounding box center [443, 233] width 76 height 32
select select "QC"
select select "CA"
select select "CA_EN"
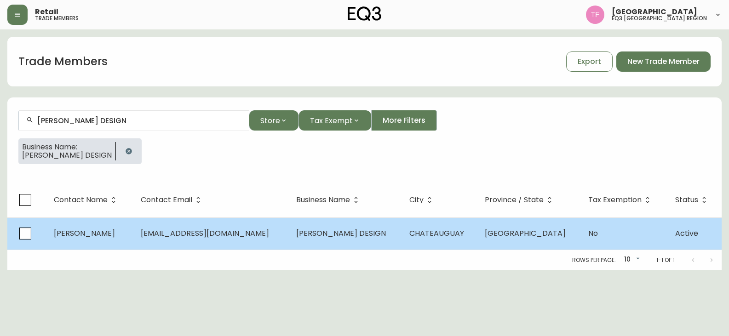
select select "Social Media"
select select "Interior Designer"
select select "false"
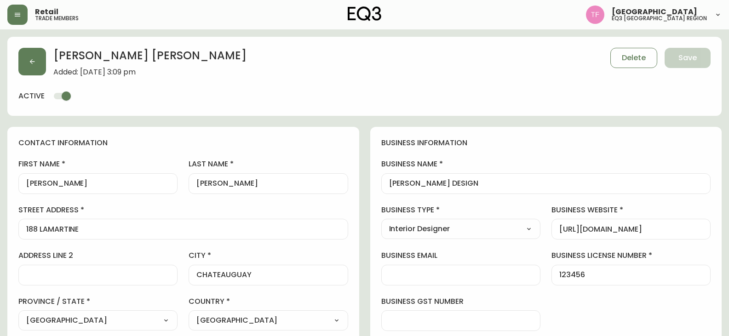
type input "EQ3 Brossard"
select select "cjw10z96u00fa6gs0941re9ze"
drag, startPoint x: 494, startPoint y: 186, endPoint x: 376, endPoint y: 182, distance: 117.8
click at [376, 182] on div "business information business name [PERSON_NAME] DESIGN business type Interior …" at bounding box center [546, 280] width 352 height 306
click at [28, 57] on button "button" at bounding box center [32, 62] width 28 height 28
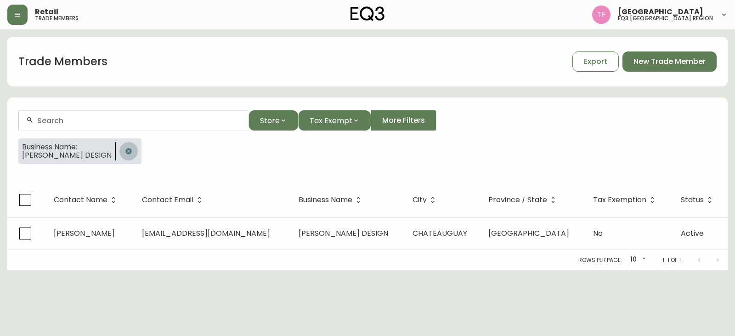
click at [131, 152] on icon "button" at bounding box center [128, 151] width 7 height 7
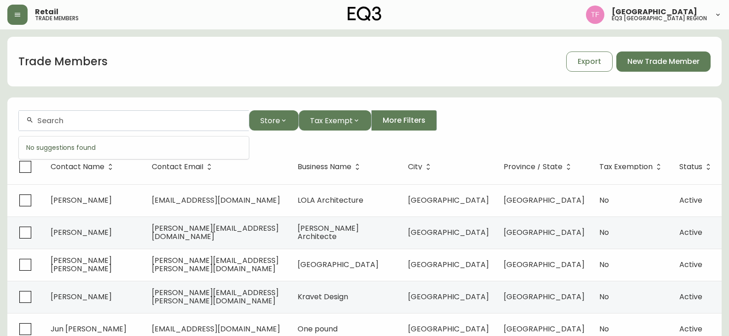
paste input "[PERSON_NAME]"
click at [88, 117] on input "[PERSON_NAME]" at bounding box center [139, 120] width 204 height 9
paste input "[PERSON_NAME]"
click at [134, 120] on input "[PERSON_NAME]" at bounding box center [139, 120] width 204 height 9
paste input "[PERSON_NAME]"
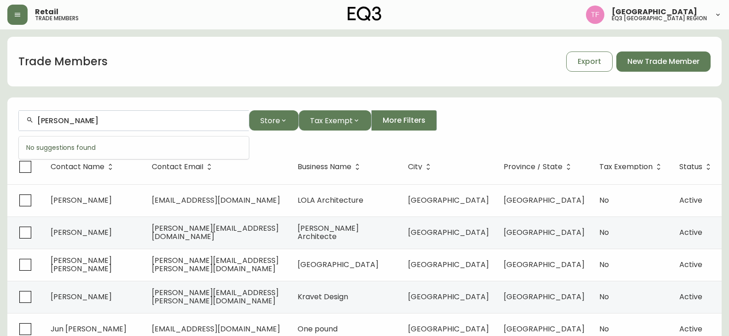
click at [102, 119] on input "[PERSON_NAME]" at bounding box center [139, 120] width 204 height 9
paste input "[PERSON_NAME]"
click at [102, 123] on input "[PERSON_NAME]" at bounding box center [139, 120] width 204 height 9
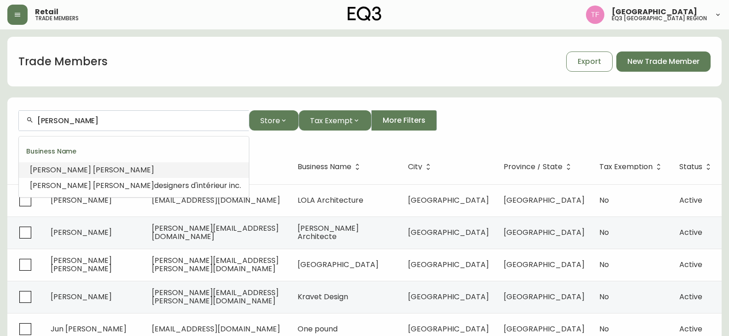
paste input "[PERSON_NAME]"
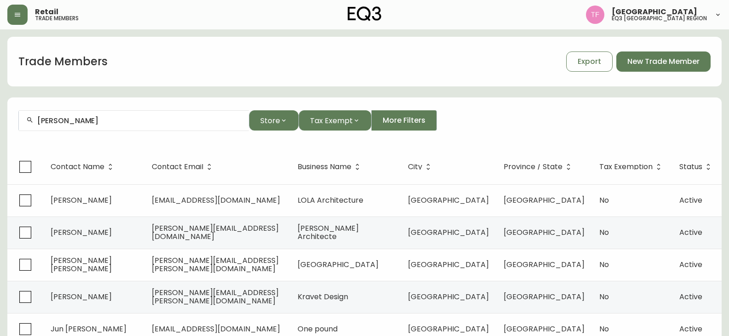
click at [78, 121] on input "[PERSON_NAME]" at bounding box center [139, 120] width 204 height 9
paste input "[PERSON_NAME]"
click at [83, 121] on input "[PERSON_NAME]" at bounding box center [139, 120] width 204 height 9
paste input "[PERSON_NAME]"
click at [108, 115] on div "[PERSON_NAME]" at bounding box center [134, 120] width 230 height 21
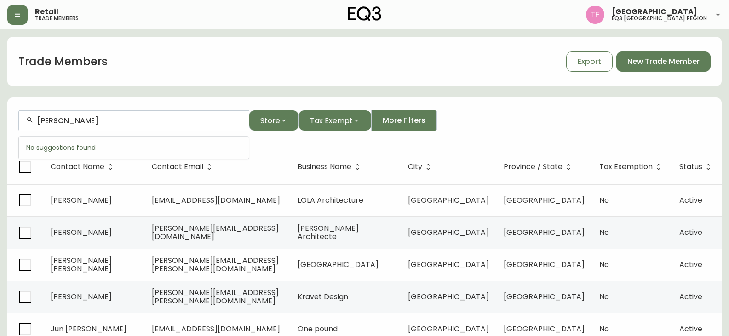
paste input "[PERSON_NAME]"
click at [114, 120] on input "[PERSON_NAME]" at bounding box center [139, 120] width 204 height 9
paste input "[PERSON_NAME]"
click at [89, 120] on input "[PERSON_NAME]" at bounding box center [139, 120] width 204 height 9
paste input "[PERSON_NAME]"
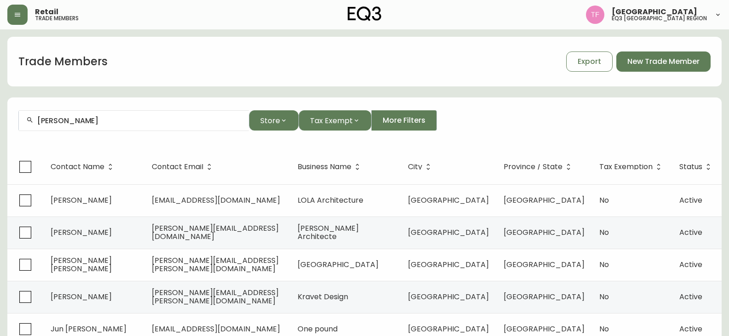
click at [119, 121] on input "[PERSON_NAME]" at bounding box center [139, 120] width 204 height 9
paste input "[PERSON_NAME]"
click at [130, 118] on input "[PERSON_NAME]" at bounding box center [139, 120] width 204 height 9
paste input "[PERSON_NAME]"
drag, startPoint x: 92, startPoint y: 130, endPoint x: 98, endPoint y: 127, distance: 6.6
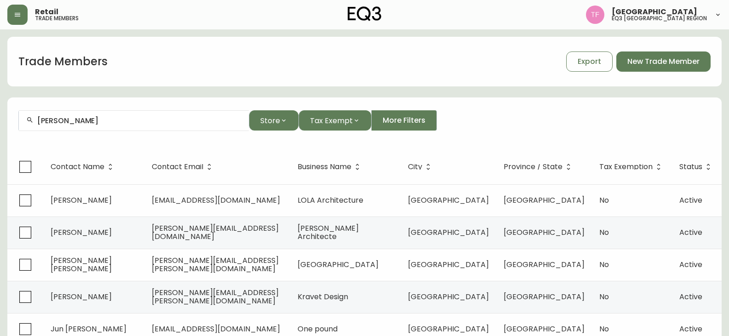
click at [93, 130] on div "[PERSON_NAME]" at bounding box center [134, 120] width 230 height 21
paste input "[PERSON_NAME]"
click at [102, 125] on input "[PERSON_NAME]" at bounding box center [139, 120] width 204 height 9
paste input "[PERSON_NAME]"
click at [96, 120] on input "[PERSON_NAME]" at bounding box center [139, 120] width 204 height 9
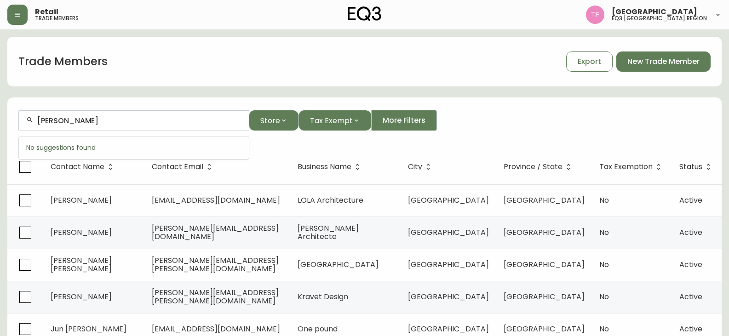
paste input "[PERSON_NAME]"
click at [96, 120] on input "[PERSON_NAME]" at bounding box center [139, 120] width 204 height 9
click at [126, 120] on input "[PERSON_NAME]" at bounding box center [139, 120] width 204 height 9
click at [108, 122] on input "[PERSON_NAME]" at bounding box center [139, 120] width 204 height 9
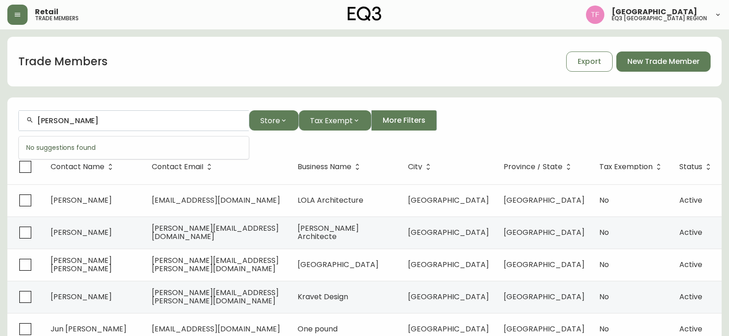
paste input "[PERSON_NAME] DESIGNER"
click at [106, 116] on input "[PERSON_NAME] DESIGNER" at bounding box center [139, 120] width 204 height 9
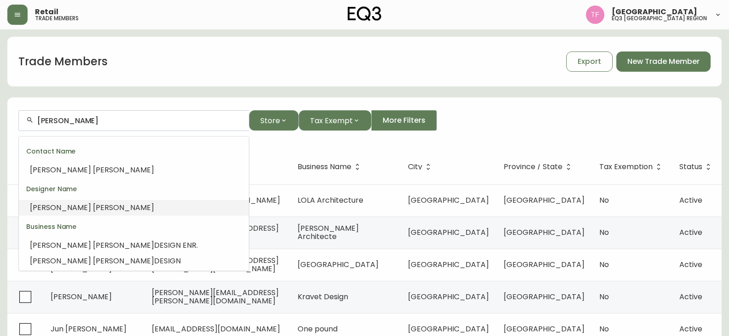
click at [86, 204] on li "[PERSON_NAME]" at bounding box center [134, 208] width 230 height 16
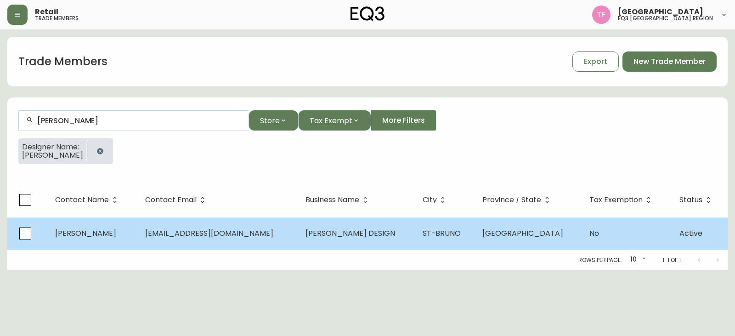
type input "[PERSON_NAME]"
click at [431, 239] on td "ST-BRUNO" at bounding box center [445, 233] width 59 height 32
select select "QC"
select select "CA"
select select "CA_FR"
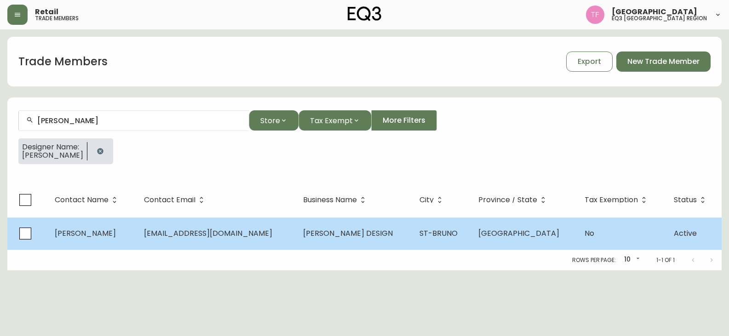
select select "Other"
select select "false"
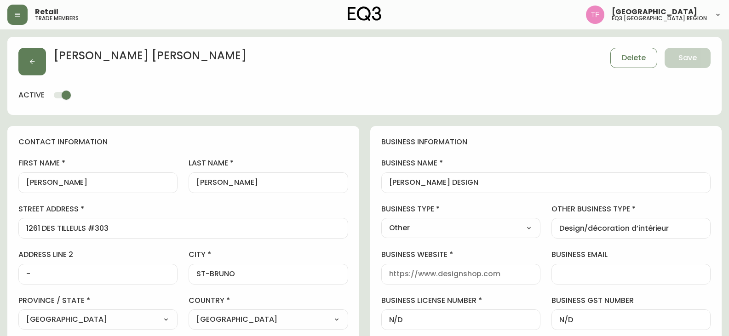
type input "EQ3 Brossard"
select select "cjw10z96u00fa6gs0941re9ze"
drag, startPoint x: 485, startPoint y: 181, endPoint x: 368, endPoint y: 181, distance: 117.2
click at [34, 68] on button "button" at bounding box center [32, 62] width 28 height 28
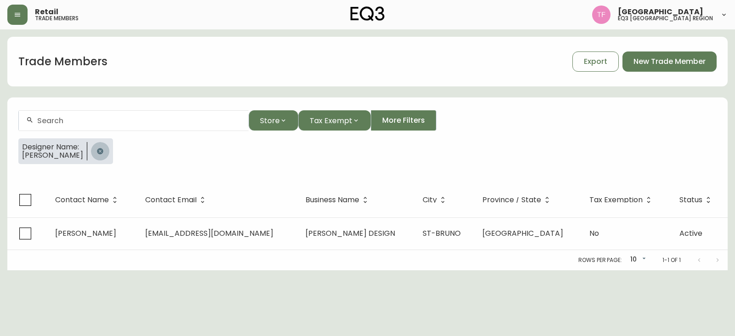
click at [101, 148] on button "button" at bounding box center [100, 151] width 18 height 18
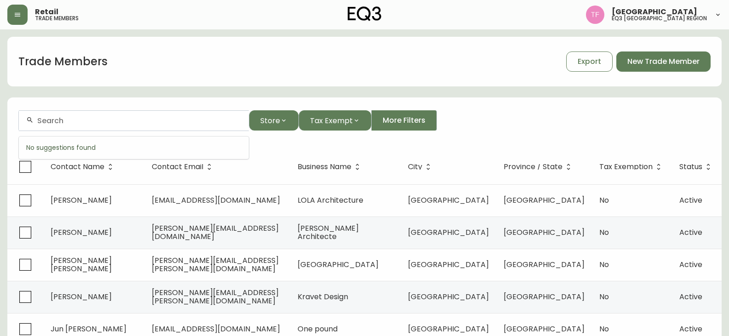
paste input "[PERSON_NAME]"
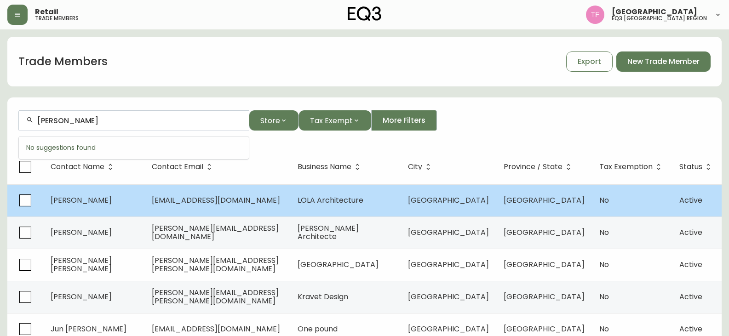
type input "[PERSON_NAME]"
